Goal: Transaction & Acquisition: Obtain resource

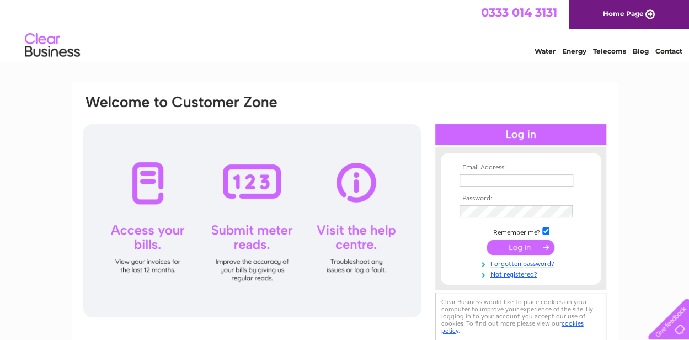
type input "[PERSON_NAME][EMAIL_ADDRESS][PERSON_NAME][PERSON_NAME][DOMAIN_NAME]"
click at [522, 248] on input "submit" at bounding box center [521, 246] width 68 height 15
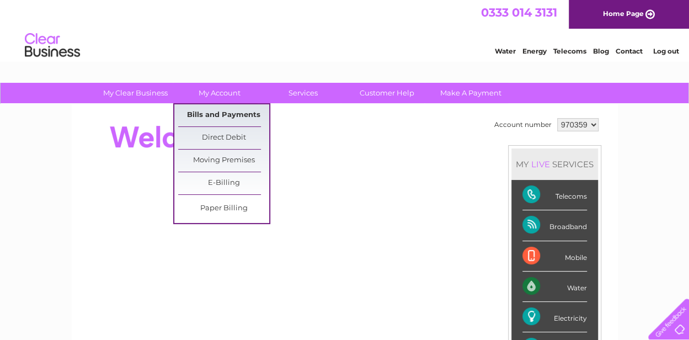
click at [238, 112] on link "Bills and Payments" at bounding box center [223, 115] width 91 height 22
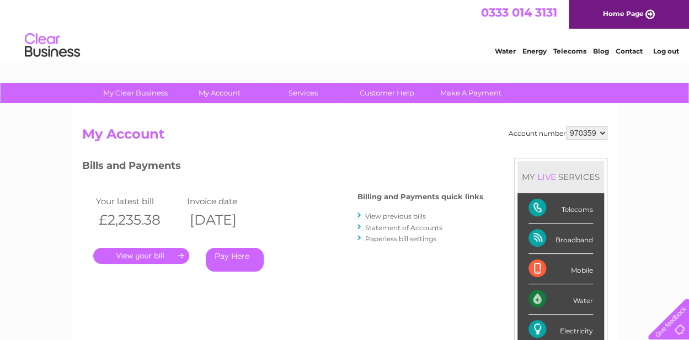
click at [138, 256] on link "." at bounding box center [141, 256] width 96 height 16
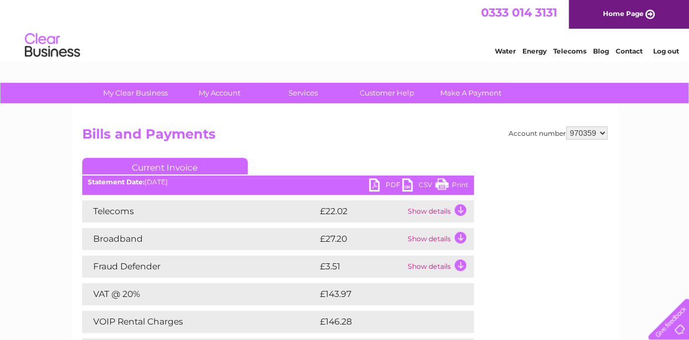
click at [375, 140] on h2 "Bills and Payments" at bounding box center [344, 136] width 525 height 21
click at [374, 187] on link "PDF" at bounding box center [385, 186] width 33 height 16
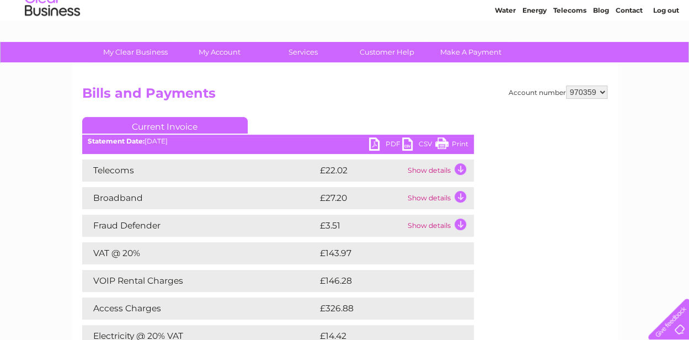
scroll to position [110, 0]
